Goal: Task Accomplishment & Management: Use online tool/utility

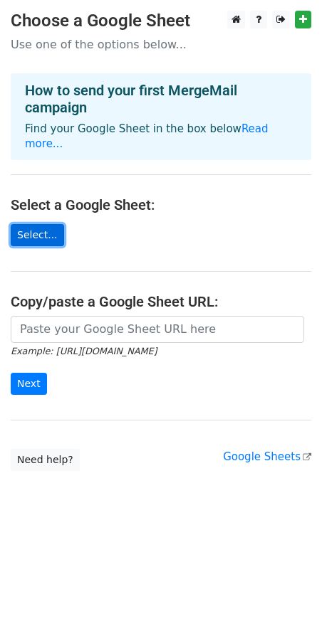
click at [43, 241] on link "Select..." at bounding box center [37, 235] width 53 height 22
click at [49, 238] on link "Select..." at bounding box center [37, 235] width 53 height 22
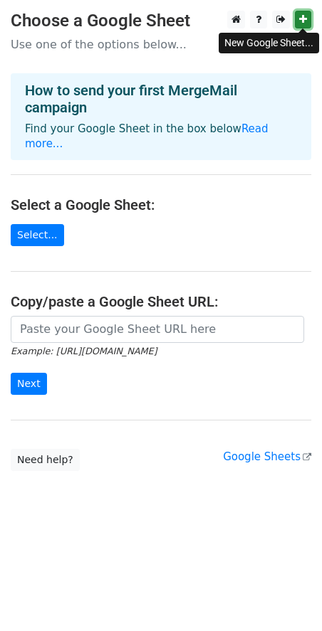
click at [297, 23] on link at bounding box center [303, 20] width 16 height 18
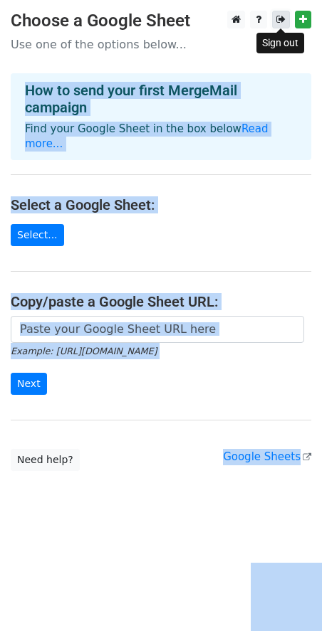
click at [278, 15] on icon at bounding box center [280, 19] width 9 height 10
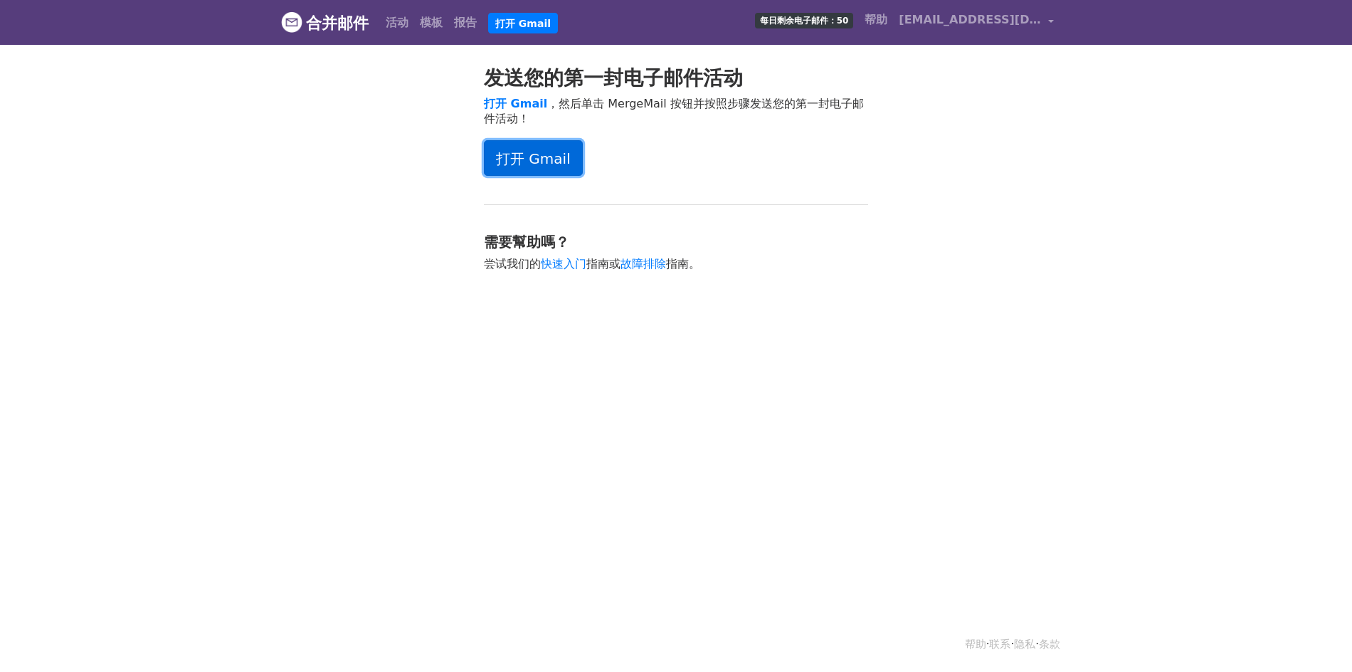
click at [562, 155] on font "打开 Gmail" at bounding box center [533, 158] width 75 height 17
click at [570, 160] on link "打开 Gmail" at bounding box center [533, 158] width 99 height 36
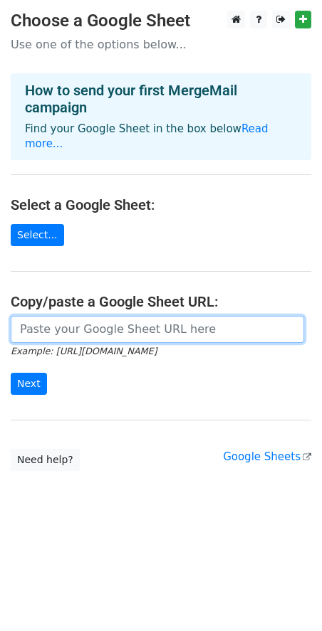
click at [150, 326] on input "url" at bounding box center [157, 329] width 293 height 27
paste input "[URL][DOMAIN_NAME]"
type input "[URL][DOMAIN_NAME]"
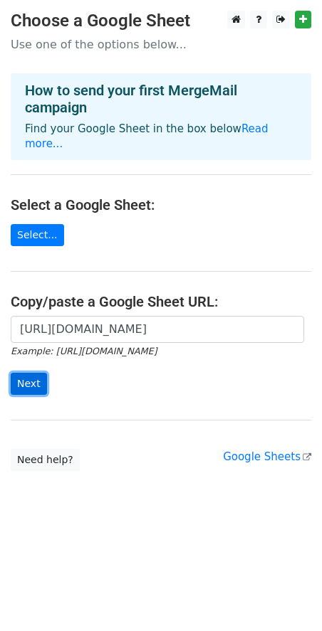
click at [38, 384] on input "Next" at bounding box center [29, 384] width 36 height 22
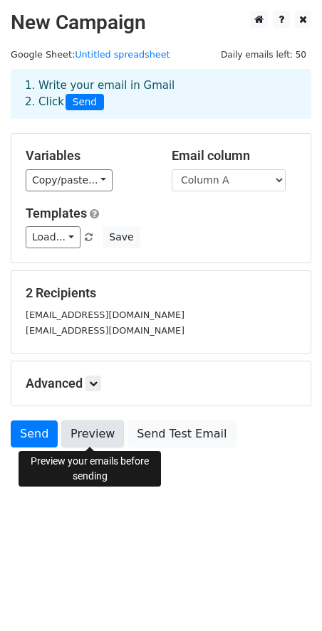
click at [83, 441] on link "Preview" at bounding box center [92, 434] width 63 height 27
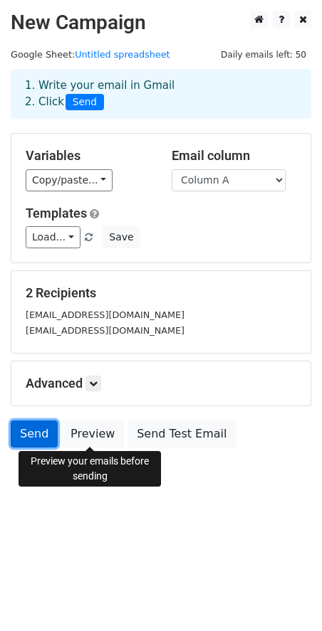
click at [39, 428] on link "Send" at bounding box center [34, 434] width 47 height 27
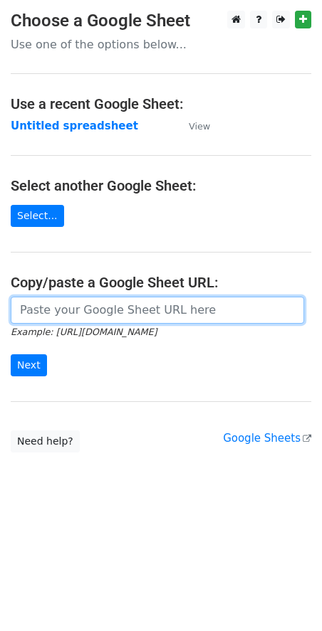
click at [63, 315] on input "url" at bounding box center [157, 310] width 293 height 27
paste input "[DATE]開服！古惑仔漫畫IP官方正版授權手遊《古惑仔：風雲再起》邀您重拾燃情歲月，再續傳奇！"
type input "[DATE]開服！古惑仔漫畫IP官方正版授權手遊《古惑仔：風雲再起》邀您重拾燃情歲月，再續傳奇！"
click at [84, 298] on input "url" at bounding box center [157, 310] width 293 height 27
paste input "https://docs.google.com/spreadsheets/d/10Qyk_nkUJ53zjtmJbymXBpcitTfdkaifFYpNkRv…"
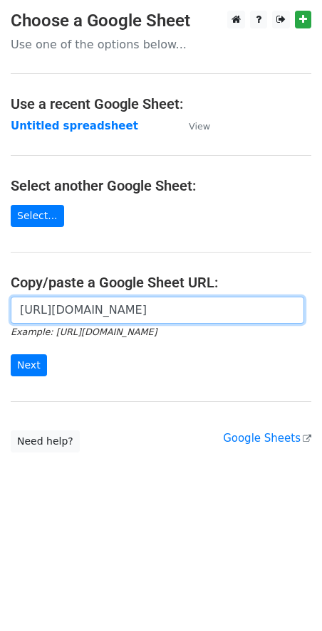
scroll to position [0, 335]
type input "https://docs.google.com/spreadsheets/d/10Qyk_nkUJ53zjtmJbymXBpcitTfdkaifFYpNkRv…"
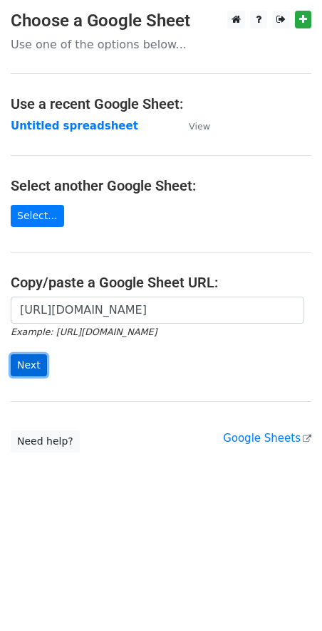
click at [34, 367] on input "Next" at bounding box center [29, 365] width 36 height 22
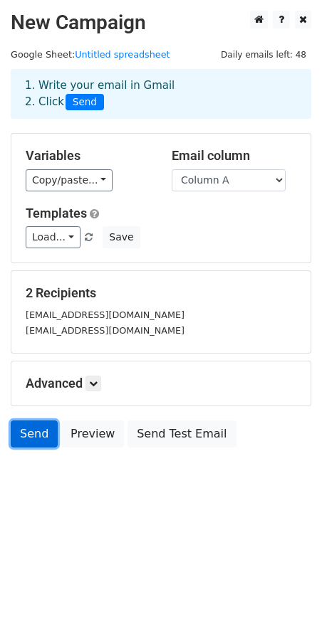
click at [45, 431] on link "Send" at bounding box center [34, 434] width 47 height 27
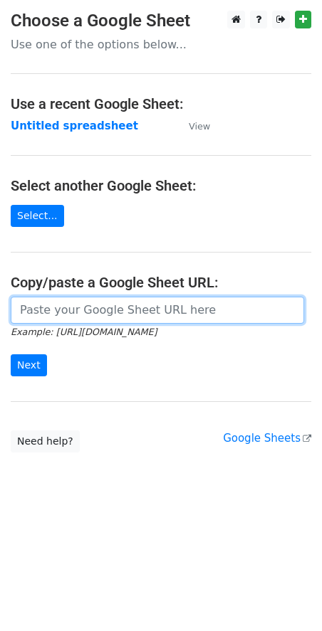
click at [178, 319] on input "url" at bounding box center [157, 310] width 293 height 27
paste input "https://docs.google.com/spreadsheets/d/10Qyk_nkUJ53zjtmJbymXBpcitTfdkaifFYpNkRv…"
type input "https://docs.google.com/spreadsheets/d/10Qyk_nkUJ53zjtmJbymXBpcitTfdkaifFYpNkRv…"
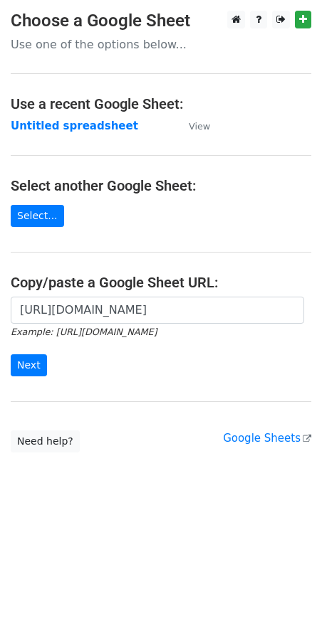
scroll to position [0, 0]
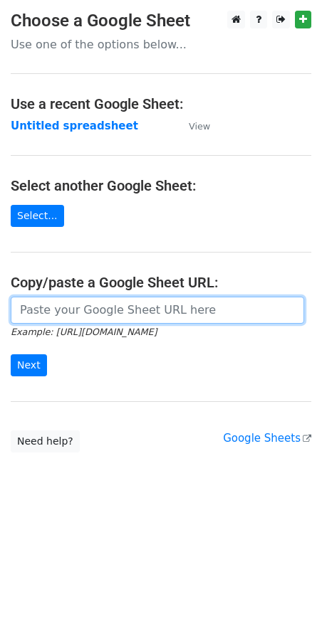
click at [171, 312] on input "url" at bounding box center [157, 310] width 293 height 27
paste input "[URL][DOMAIN_NAME]"
type input "[URL][DOMAIN_NAME]"
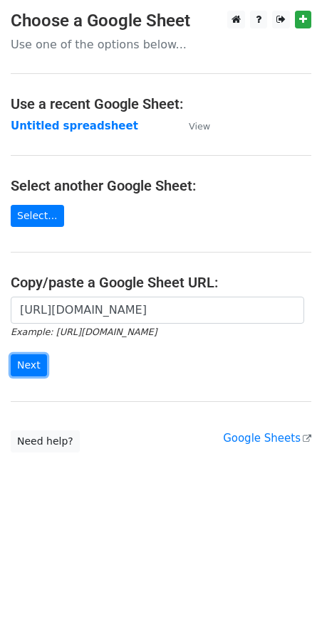
drag, startPoint x: 28, startPoint y: 362, endPoint x: 85, endPoint y: 390, distance: 63.3
click at [28, 362] on input "Next" at bounding box center [29, 365] width 36 height 22
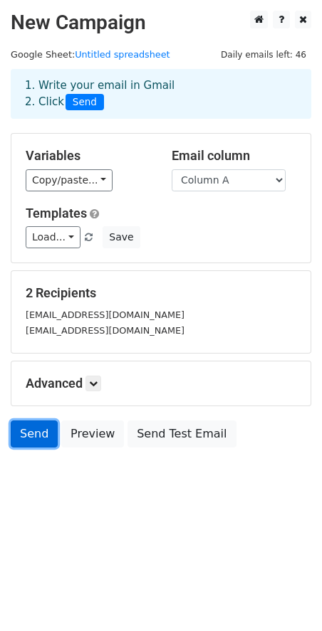
click at [42, 438] on link "Send" at bounding box center [34, 434] width 47 height 27
